Goal: Use online tool/utility: Utilize a website feature to perform a specific function

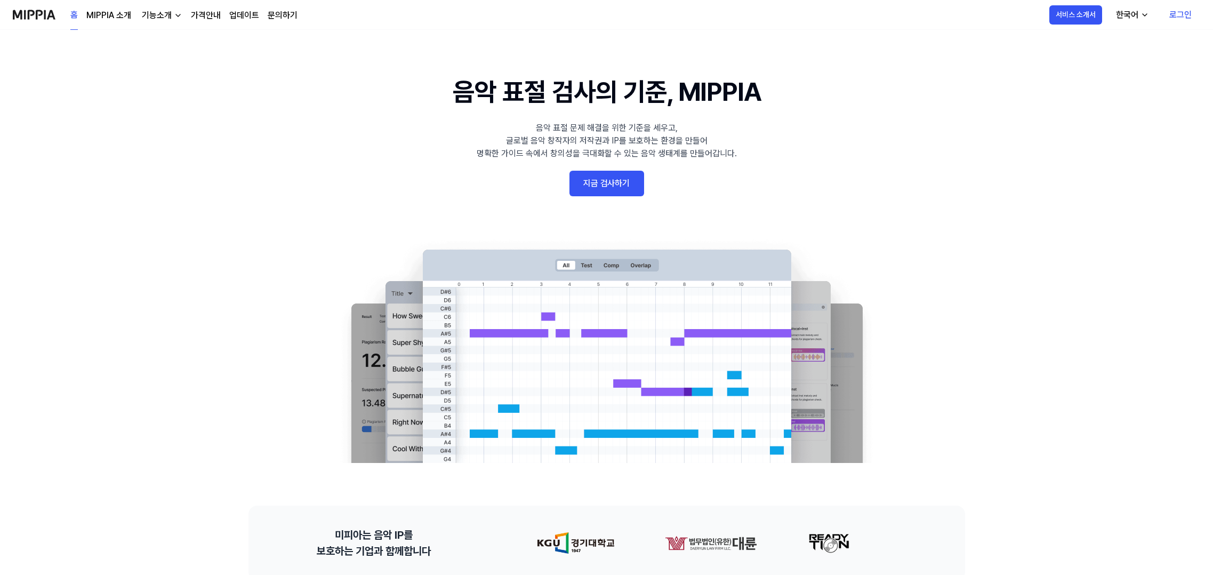
click at [724, 14] on link "로그인" at bounding box center [1180, 15] width 39 height 30
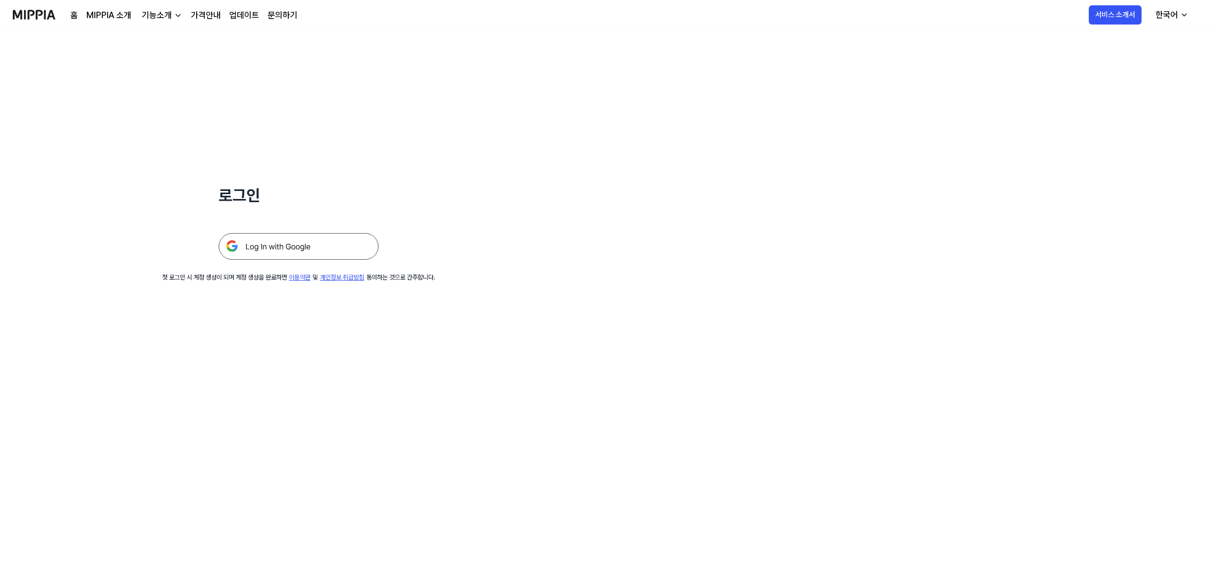
click at [283, 247] on img at bounding box center [299, 246] width 160 height 27
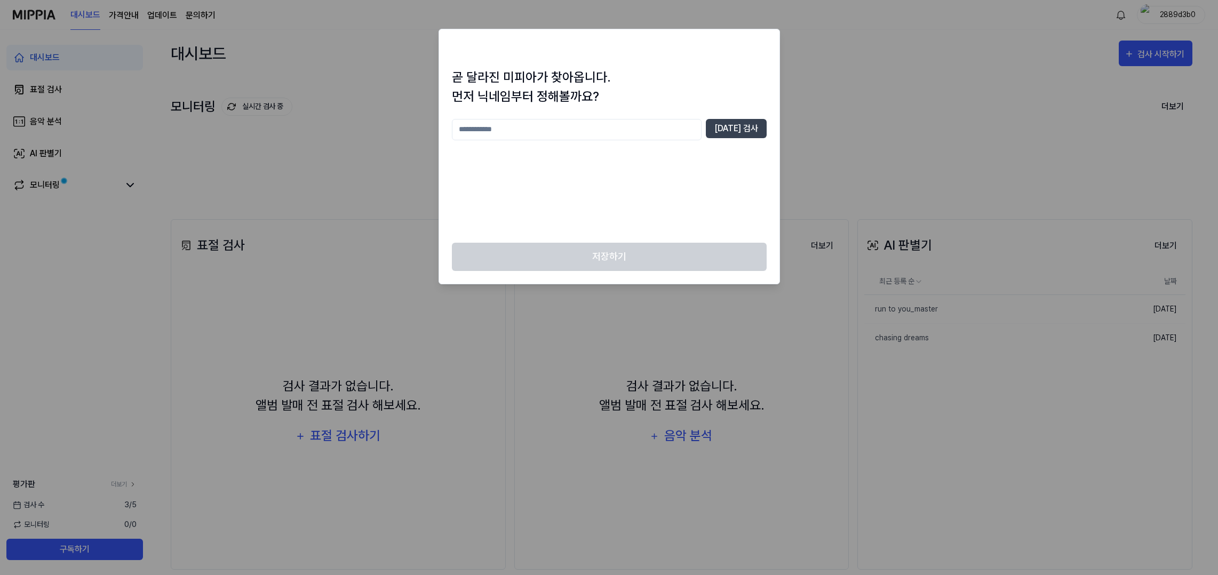
click at [579, 126] on input "text" at bounding box center [577, 129] width 250 height 21
type input "******"
click at [737, 134] on button "[DATE] 검사" at bounding box center [736, 128] width 61 height 19
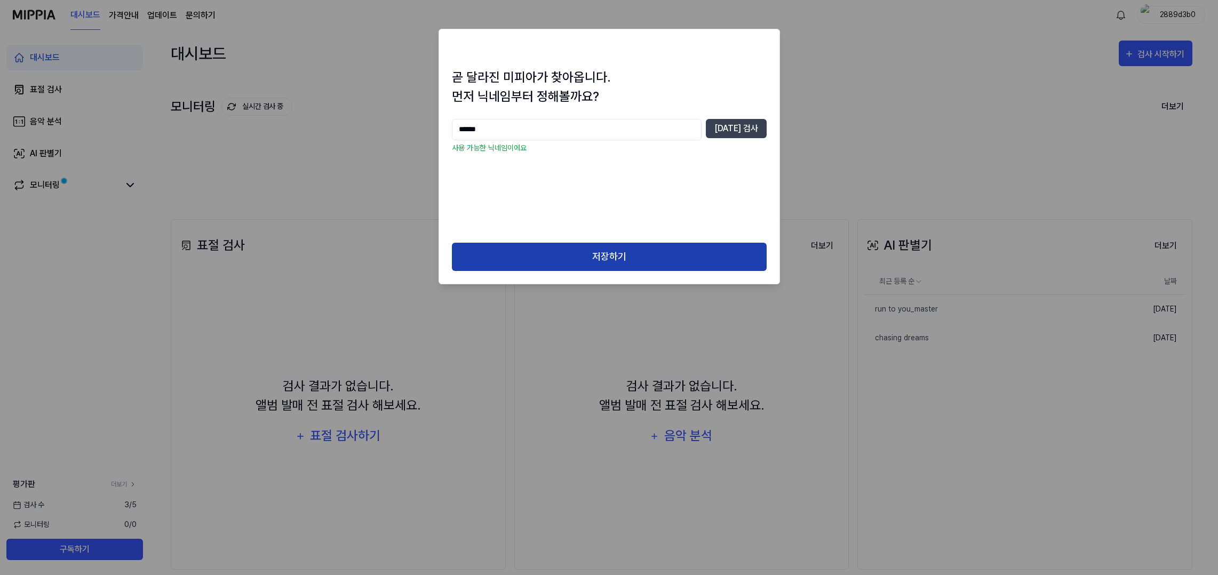
click at [625, 251] on button "저장하기" at bounding box center [609, 257] width 315 height 28
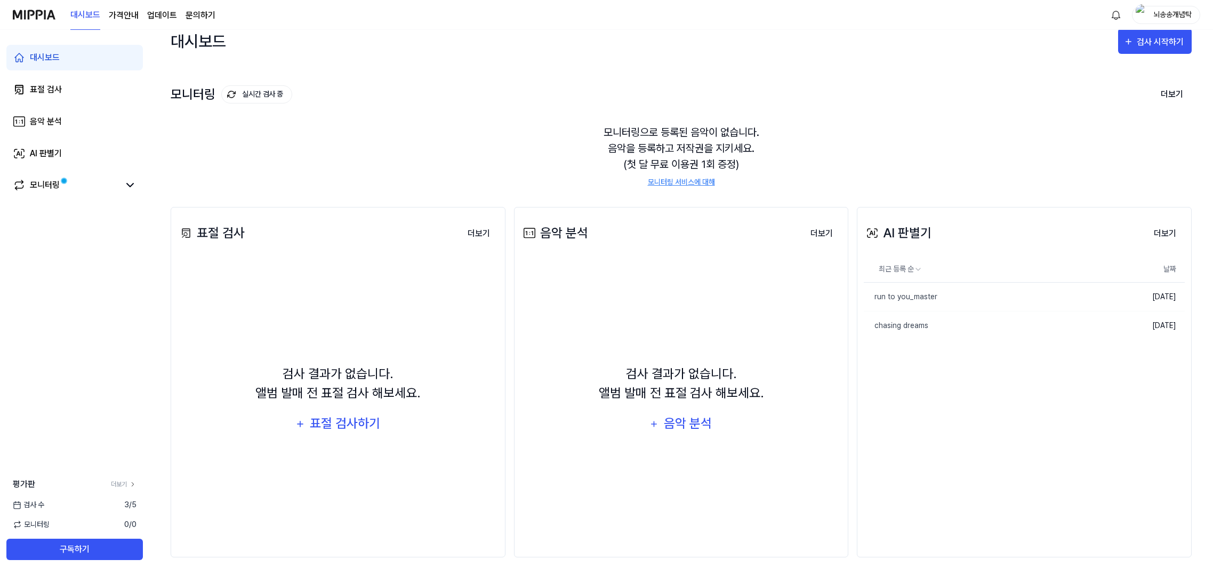
scroll to position [16, 0]
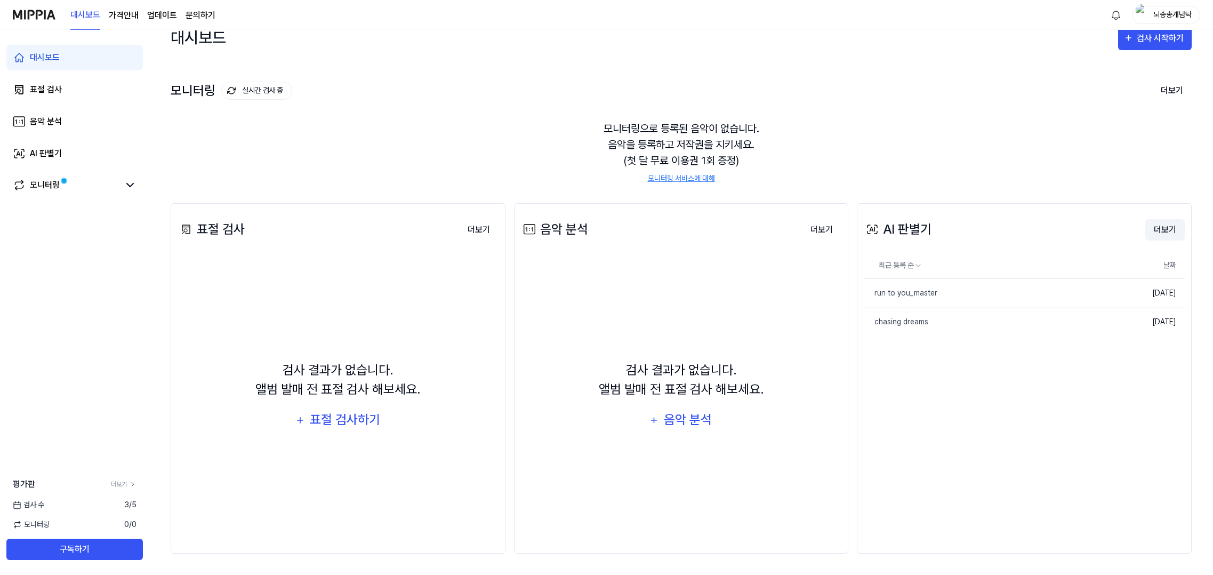
click at [1163, 227] on button "더보기" at bounding box center [1165, 229] width 39 height 21
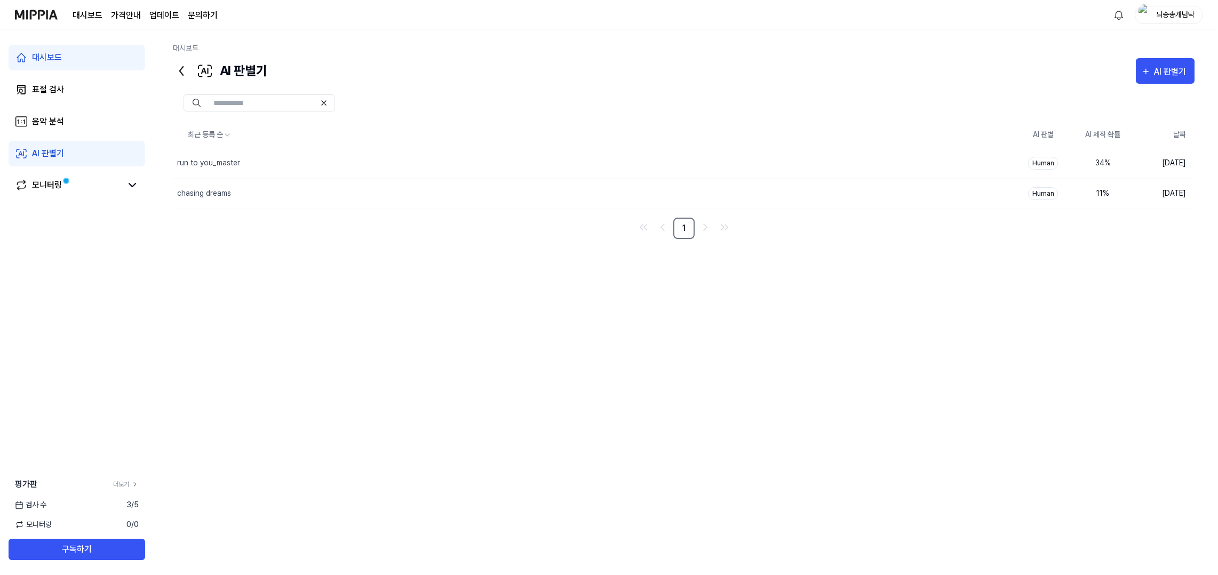
scroll to position [0, 0]
click at [1173, 71] on div "AI 판별기" at bounding box center [1173, 72] width 35 height 14
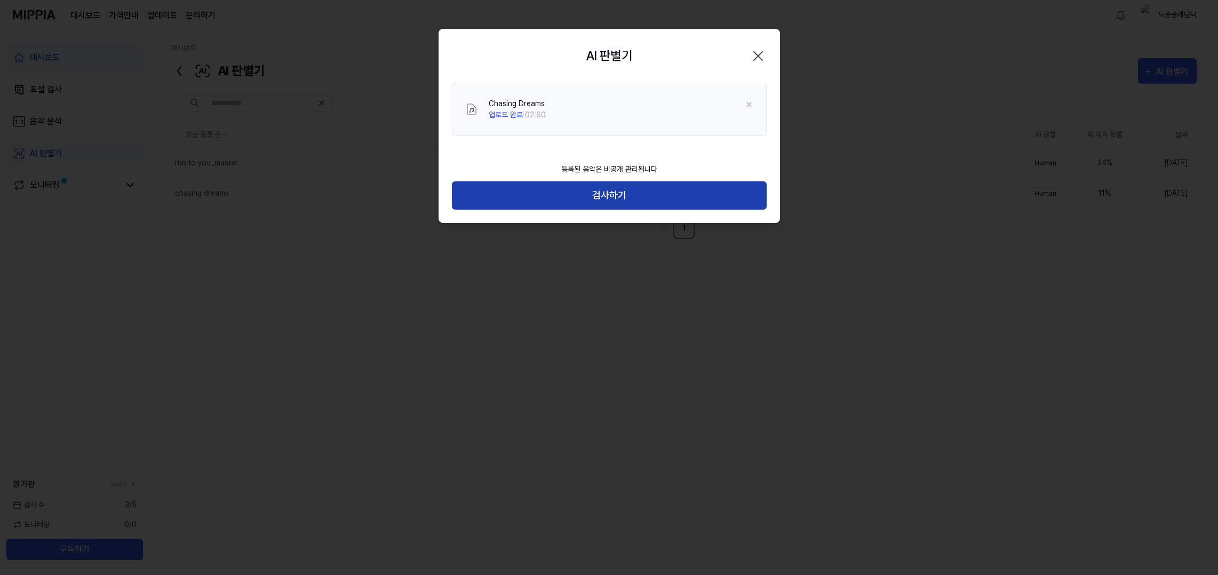
click at [542, 197] on button "검사하기" at bounding box center [609, 195] width 315 height 28
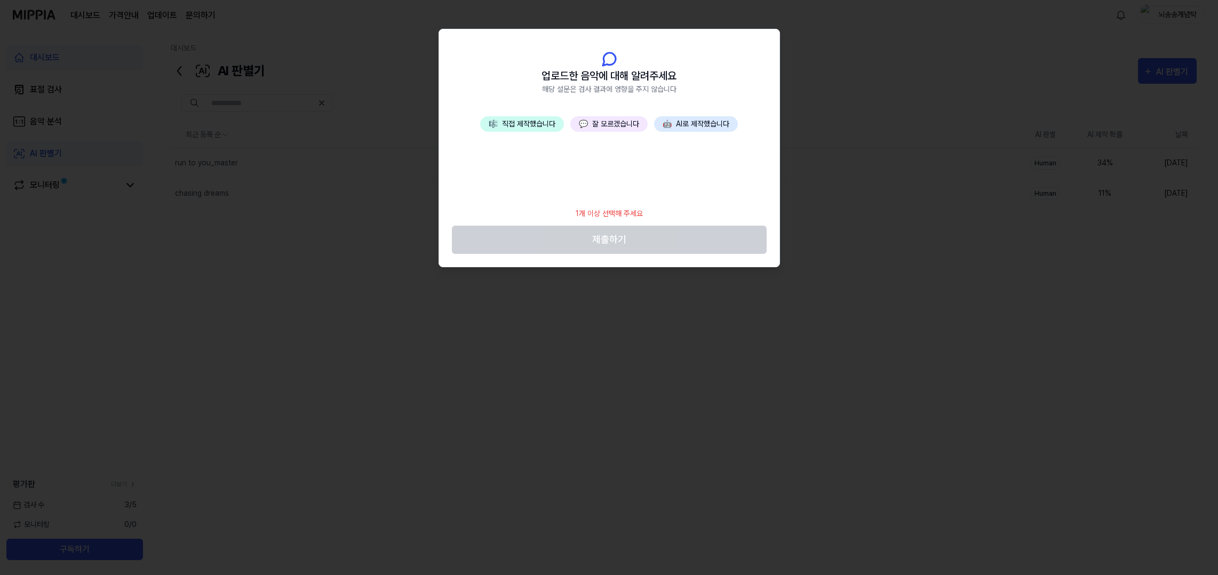
click at [590, 125] on button "💬 잘 모르겠습니다" at bounding box center [608, 123] width 77 height 15
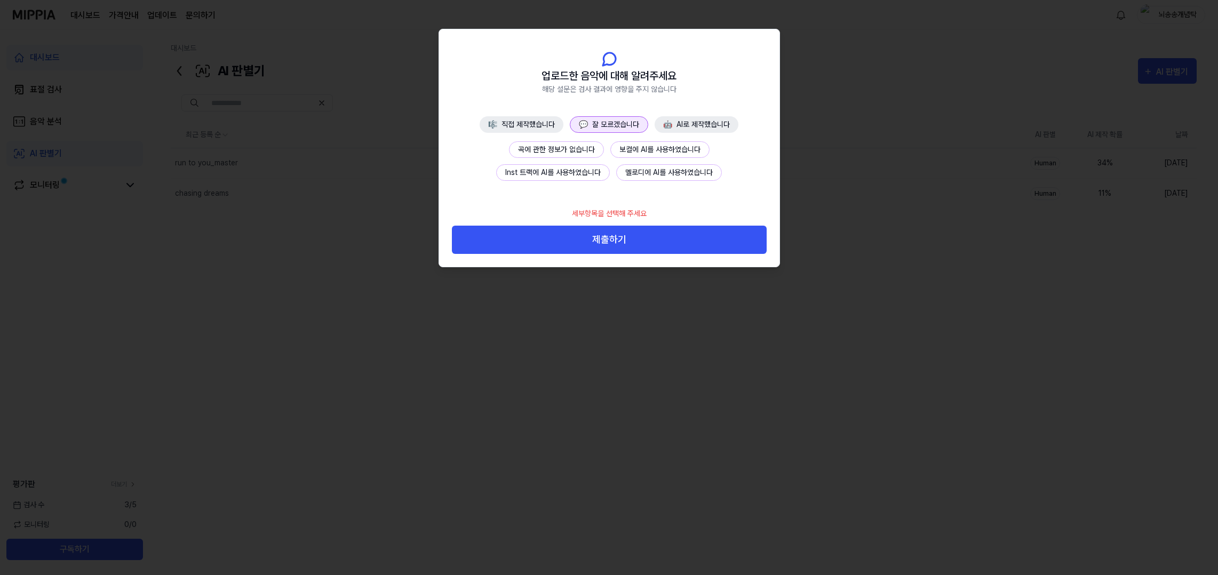
click at [649, 150] on button "보컬에 AI를 사용하였습니다" at bounding box center [659, 149] width 99 height 17
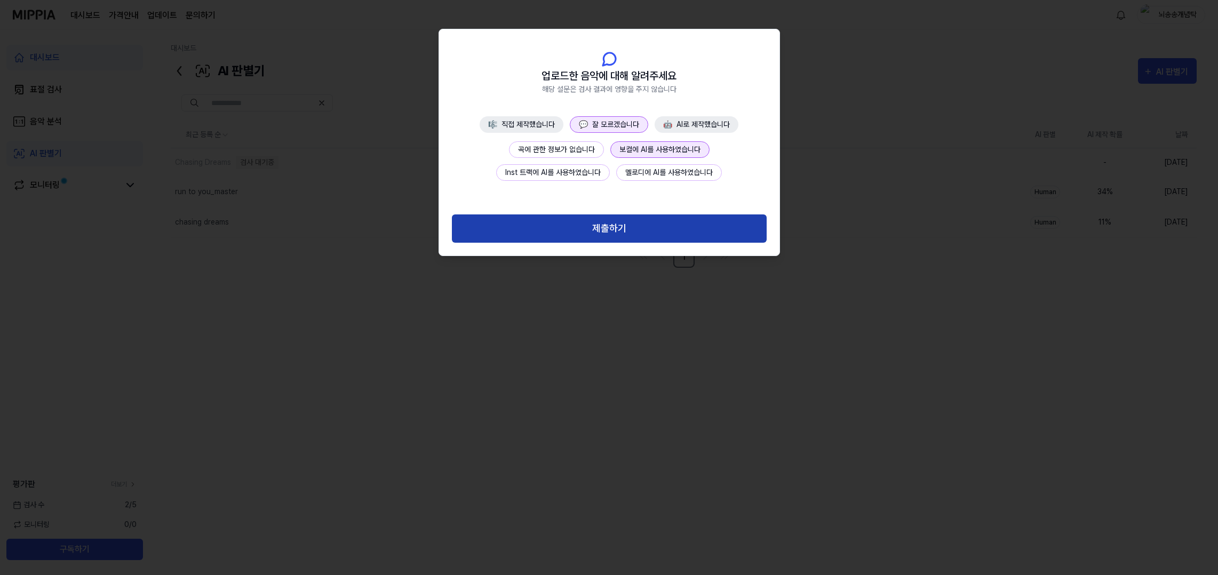
click at [595, 231] on button "제출하기" at bounding box center [609, 228] width 315 height 28
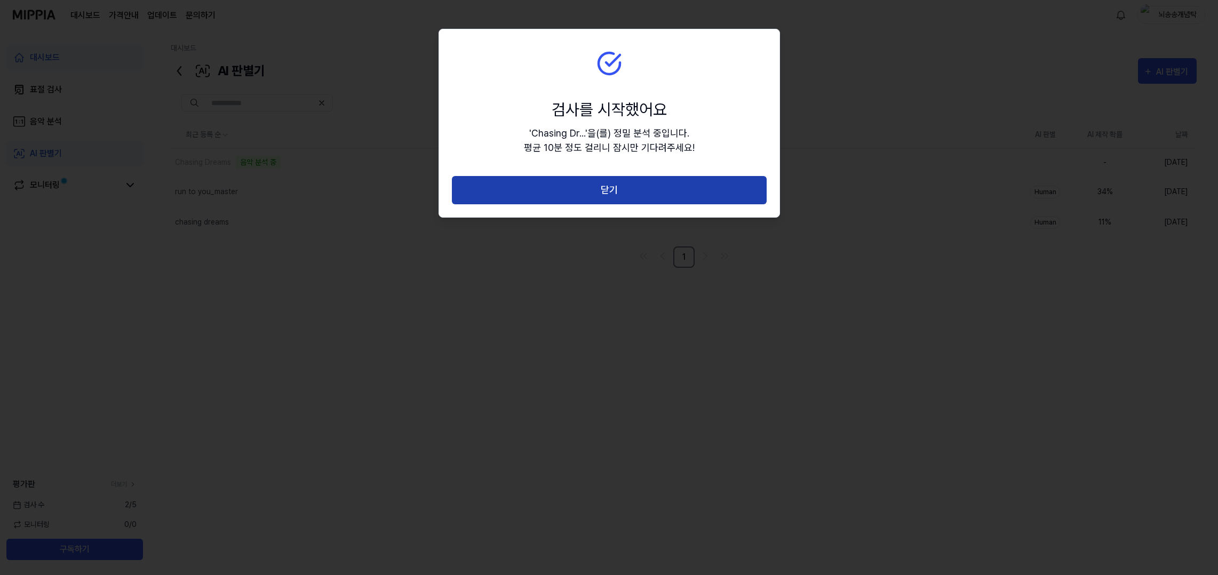
click at [538, 200] on button "닫기" at bounding box center [609, 190] width 315 height 28
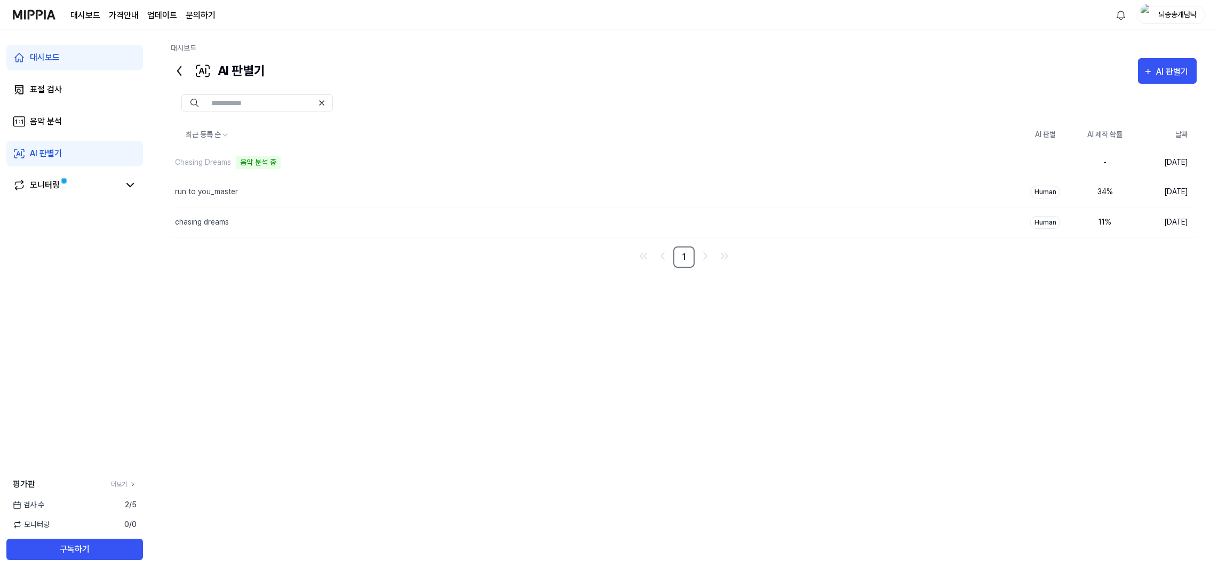
click at [189, 13] on link "문의하기" at bounding box center [201, 15] width 30 height 13
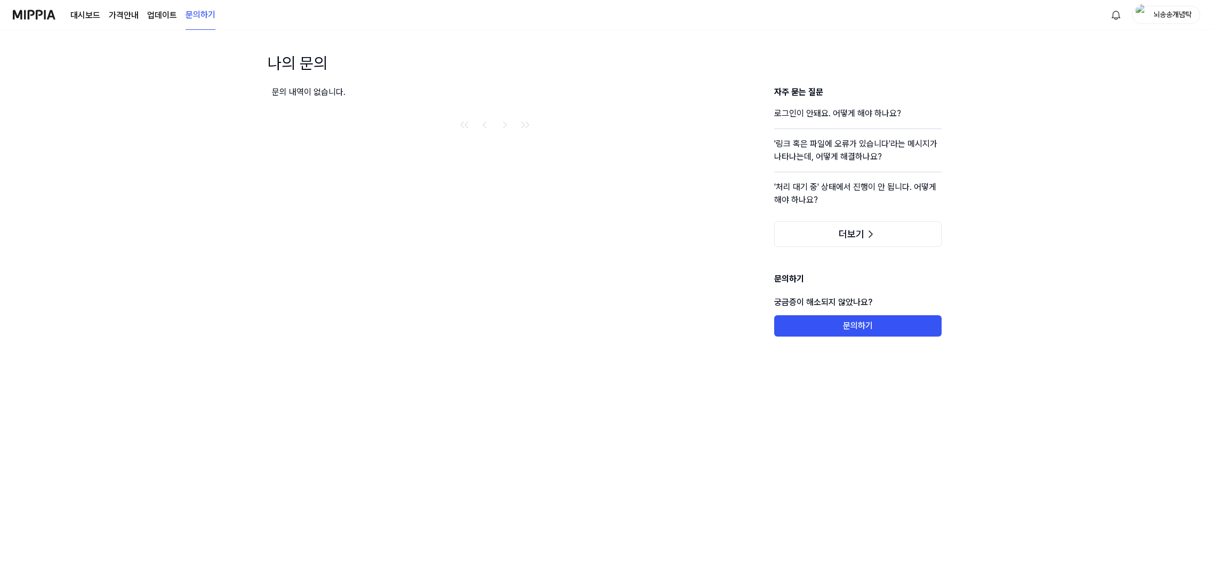
click at [152, 14] on link "업데이트" at bounding box center [162, 15] width 30 height 13
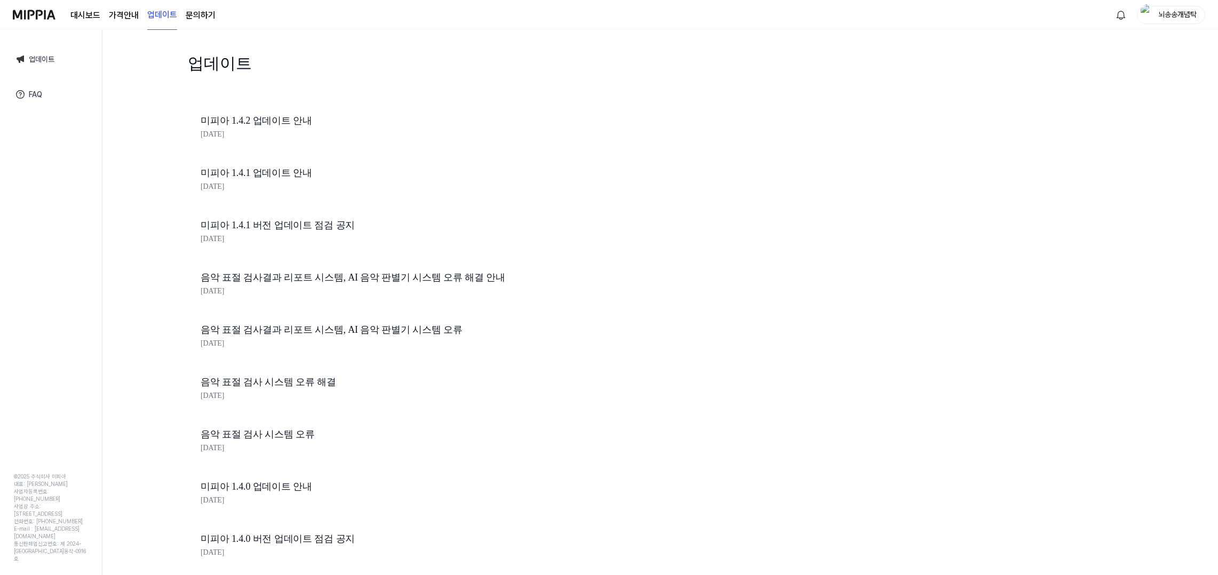
click at [84, 17] on link "대시보드" at bounding box center [85, 15] width 30 height 13
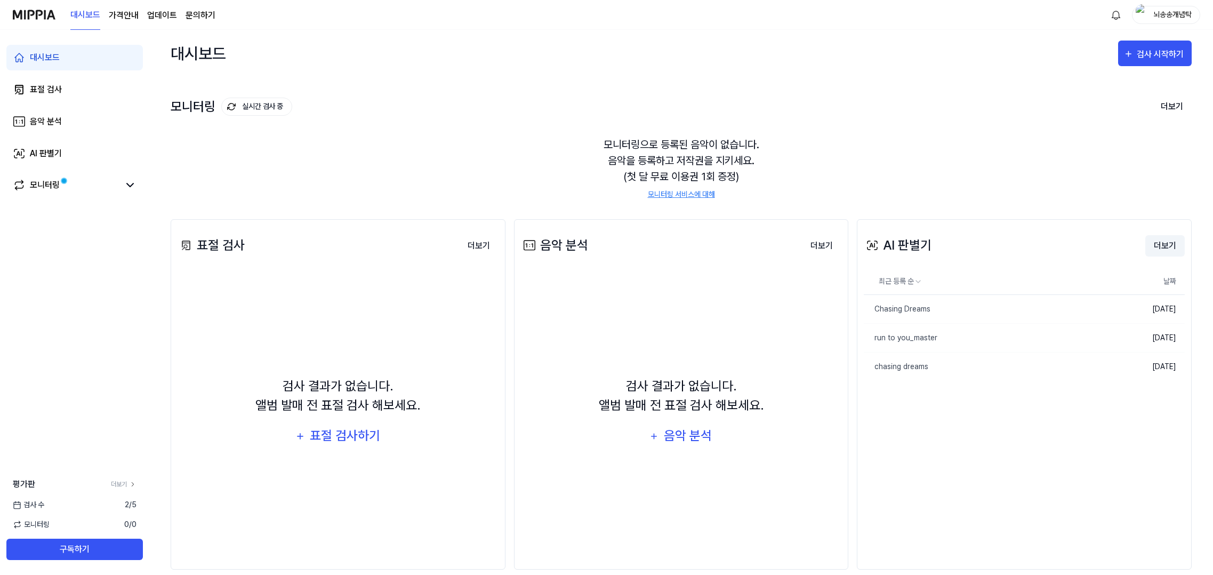
click at [1161, 239] on button "더보기" at bounding box center [1165, 245] width 39 height 21
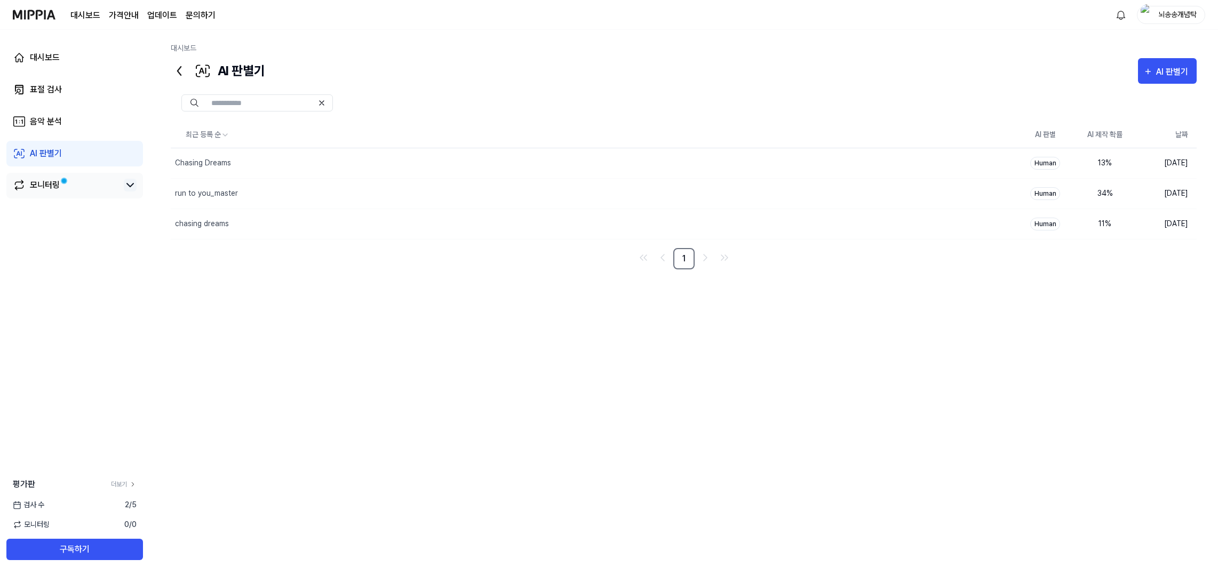
click at [125, 183] on icon at bounding box center [130, 185] width 13 height 13
click at [85, 186] on link "모니터링" at bounding box center [66, 185] width 107 height 13
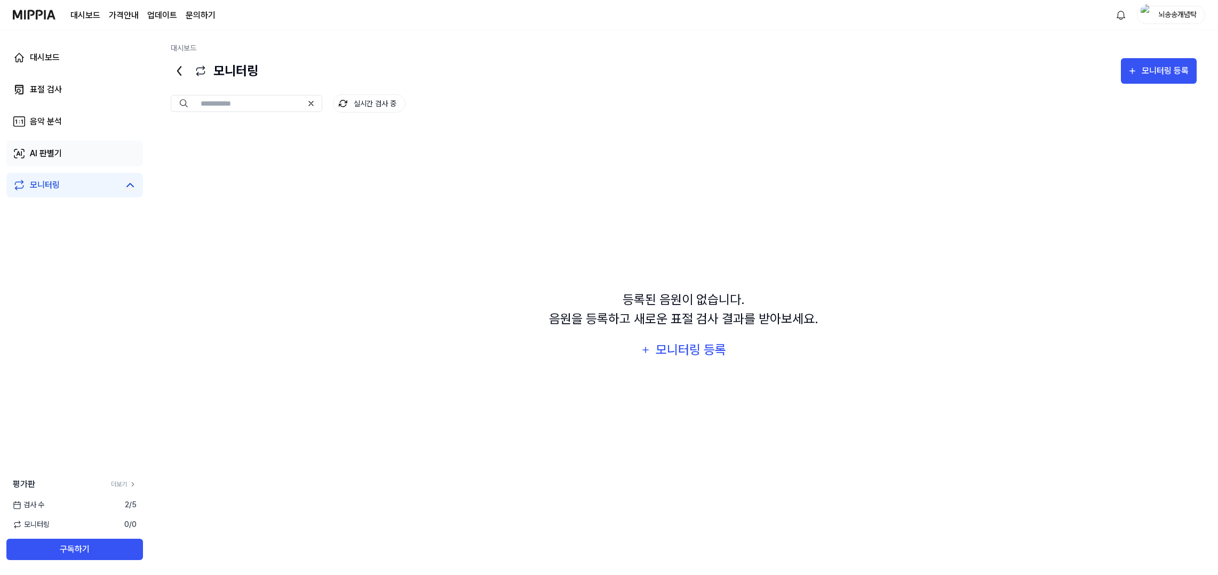
click at [77, 164] on link "AI 판별기" at bounding box center [74, 154] width 137 height 26
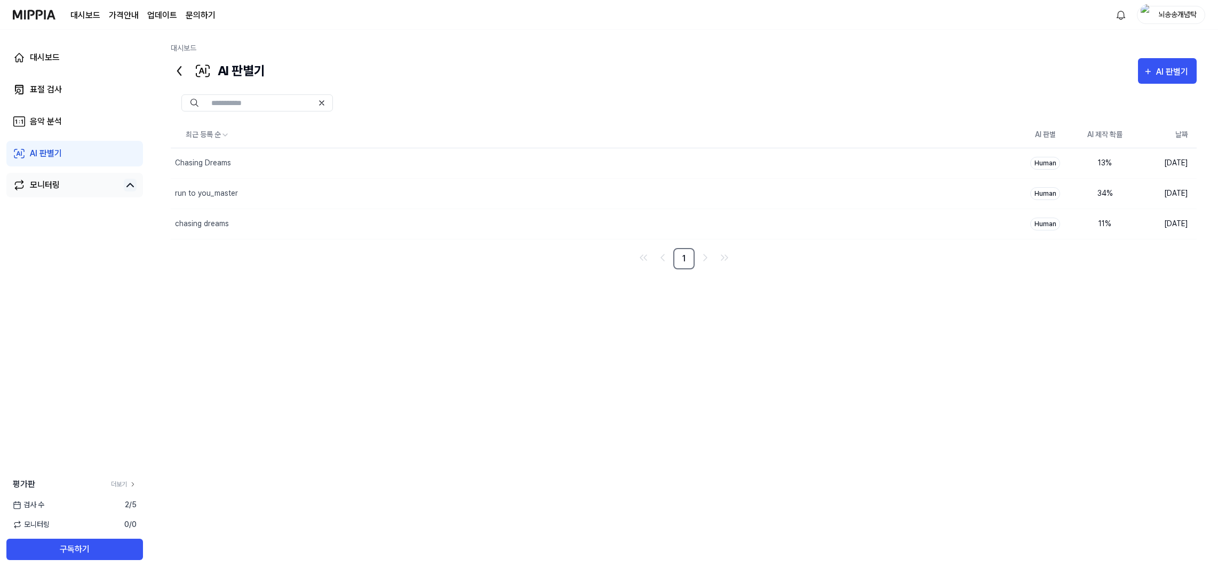
click at [63, 186] on link "모니터링" at bounding box center [66, 185] width 107 height 13
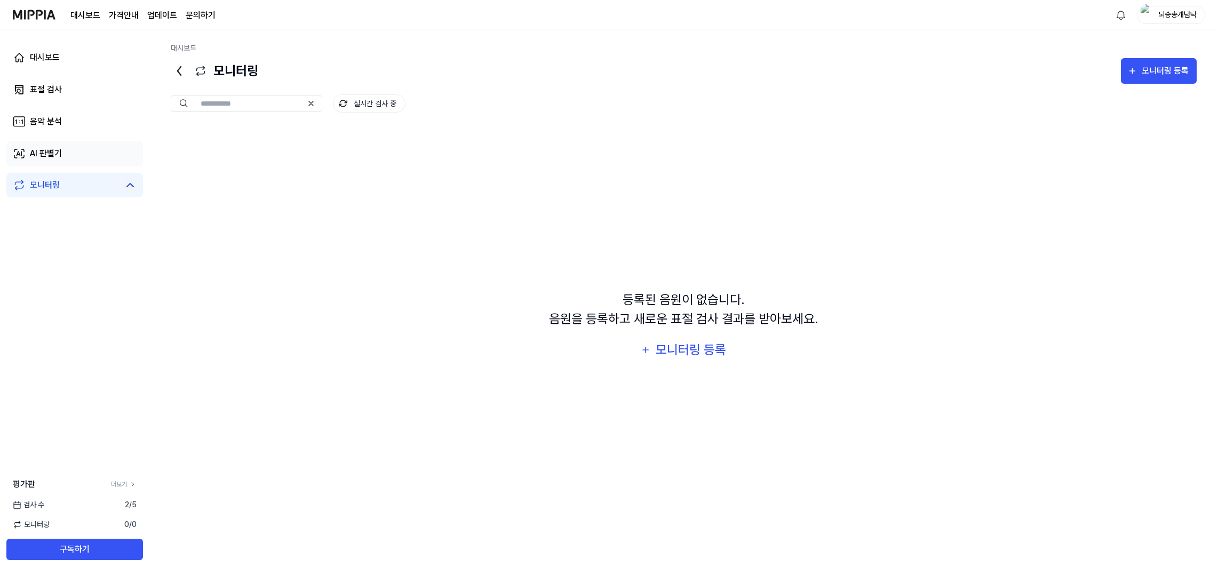
click at [67, 157] on link "AI 판별기" at bounding box center [74, 154] width 137 height 26
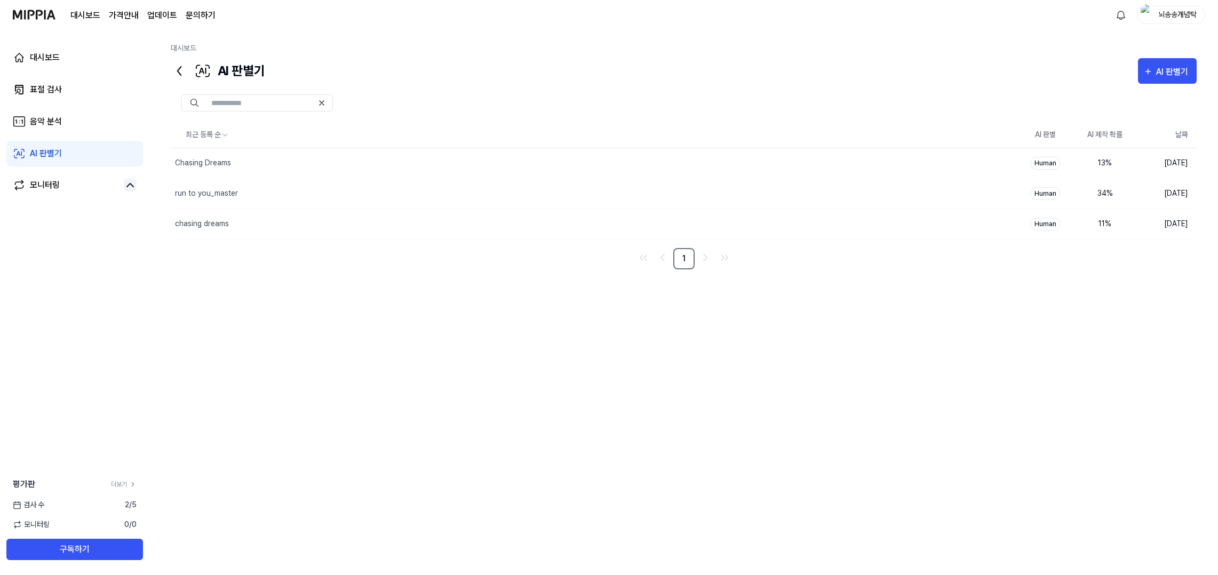
click at [473, 407] on div "최근 등록 순 AI 판별 AI 제작 확률 날짜 Chasing Dreams 삭제 Human 13 % 2025.08.20. run to you_m…" at bounding box center [684, 309] width 1026 height 374
click at [68, 65] on link "대시보드" at bounding box center [74, 58] width 137 height 26
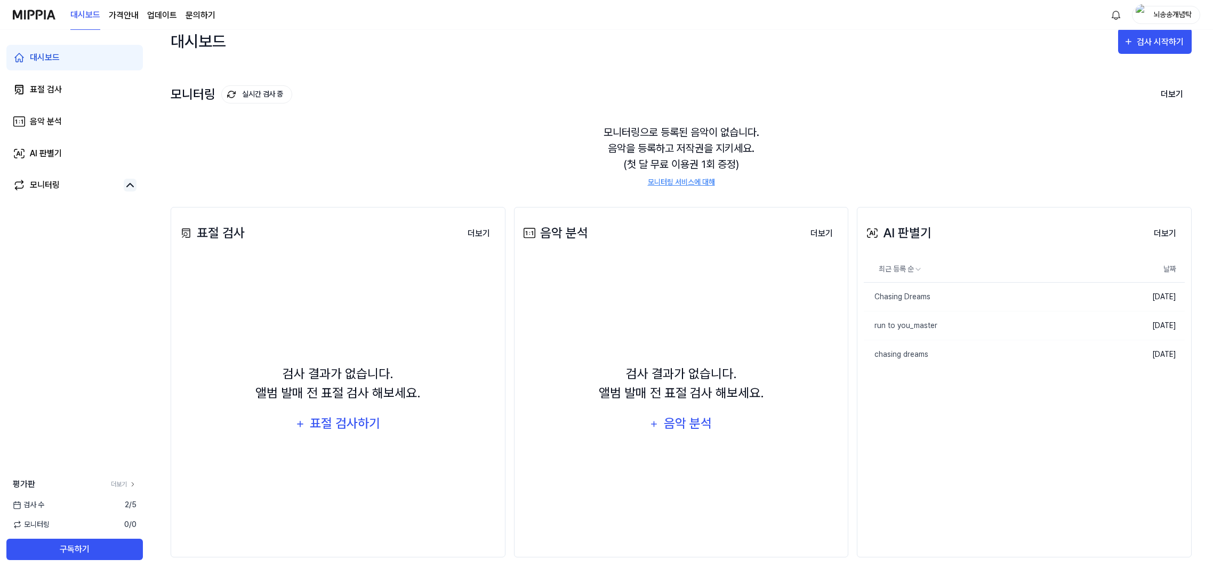
scroll to position [16, 0]
